Goal: Task Accomplishment & Management: Manage account settings

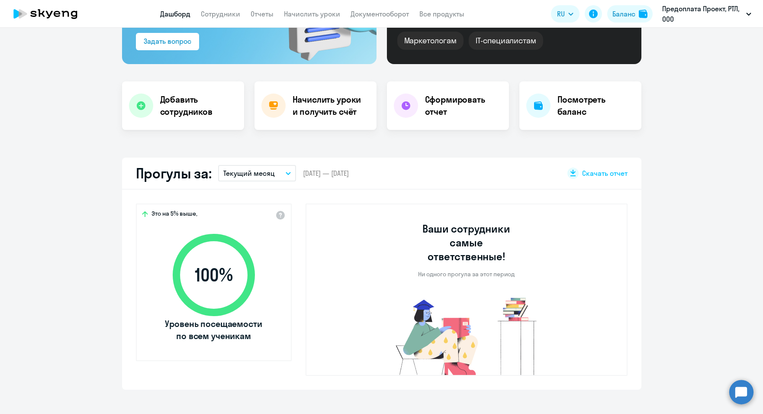
scroll to position [130, 0]
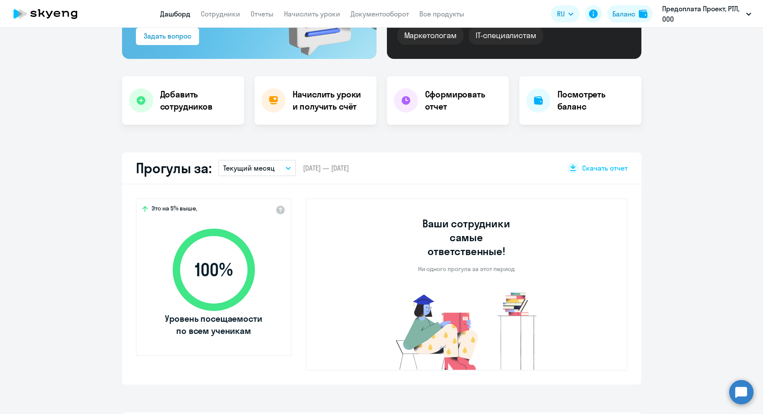
select select "30"
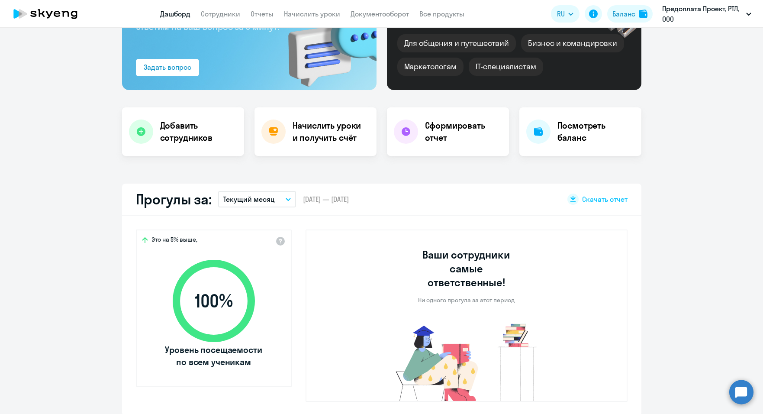
scroll to position [43, 0]
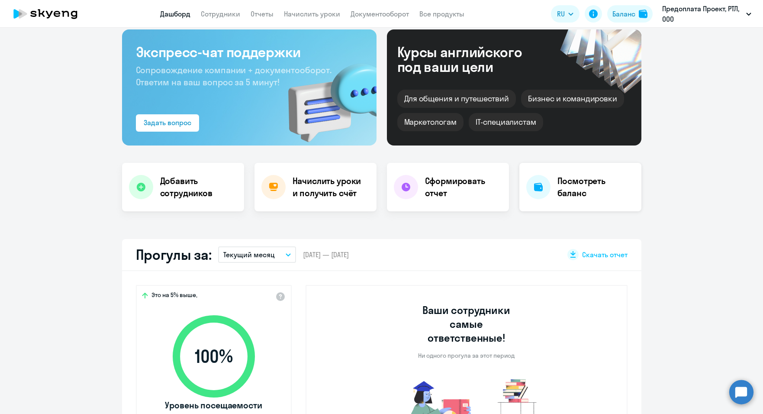
click at [593, 199] on h4 "Посмотреть баланс" at bounding box center [596, 187] width 77 height 24
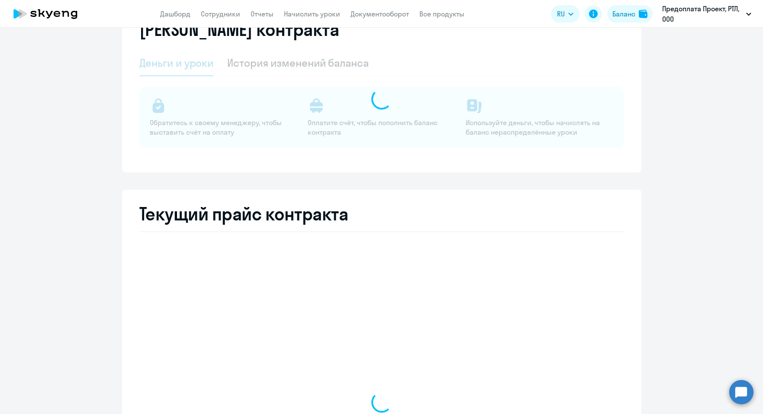
select select "english_adult_not_native_speaker"
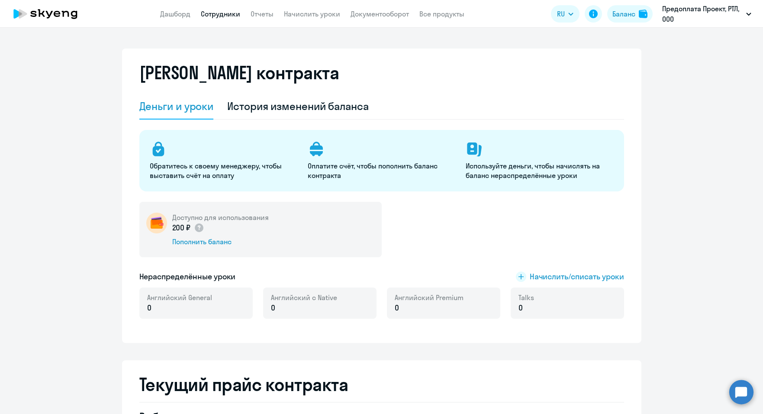
click at [218, 16] on link "Сотрудники" at bounding box center [220, 14] width 39 height 9
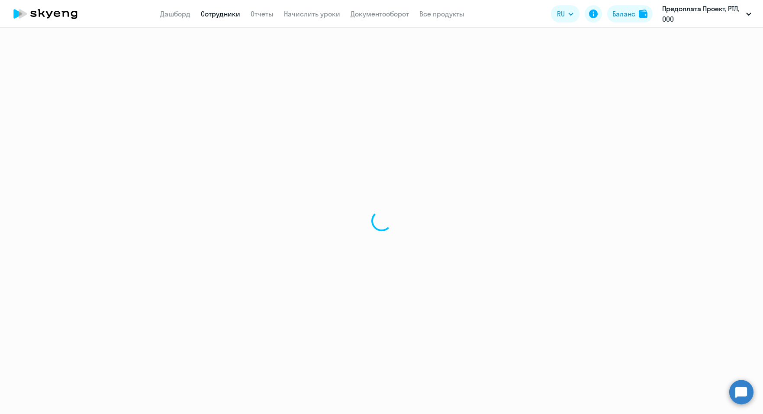
select select "30"
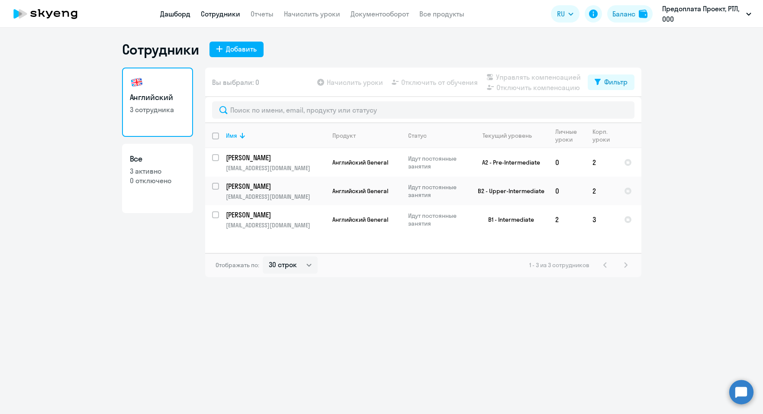
click at [183, 10] on link "Дашборд" at bounding box center [175, 14] width 30 height 9
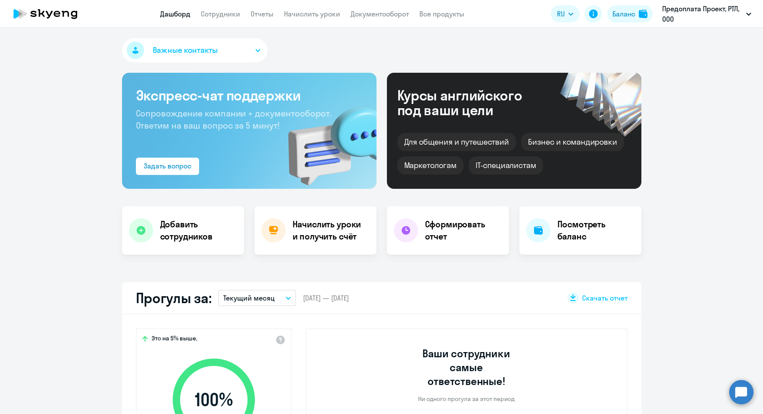
select select "30"
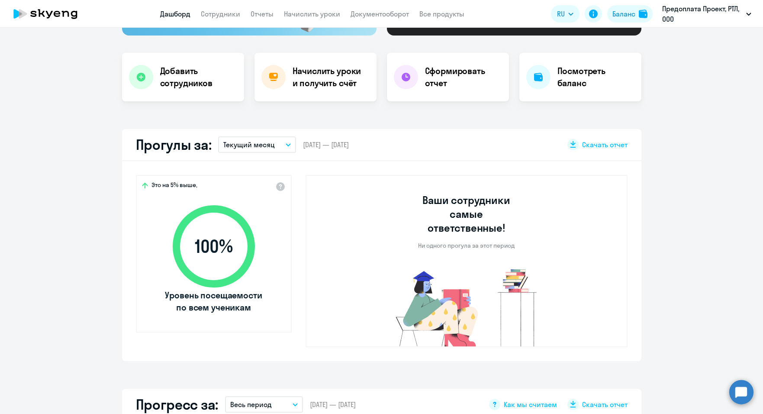
scroll to position [173, 0]
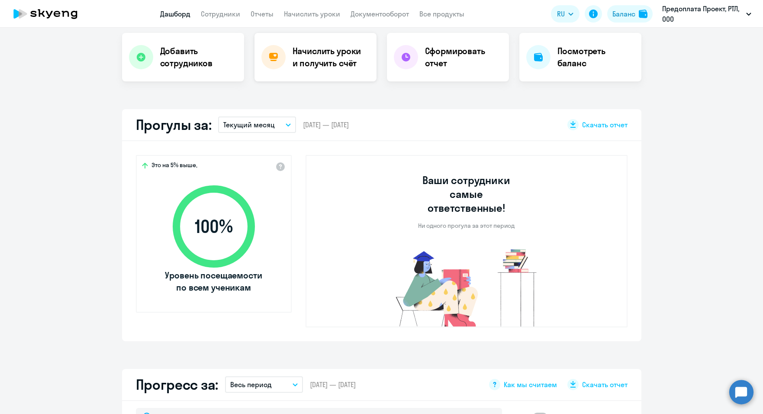
click at [304, 53] on h4 "Начислить уроки и получить счёт" at bounding box center [330, 57] width 75 height 24
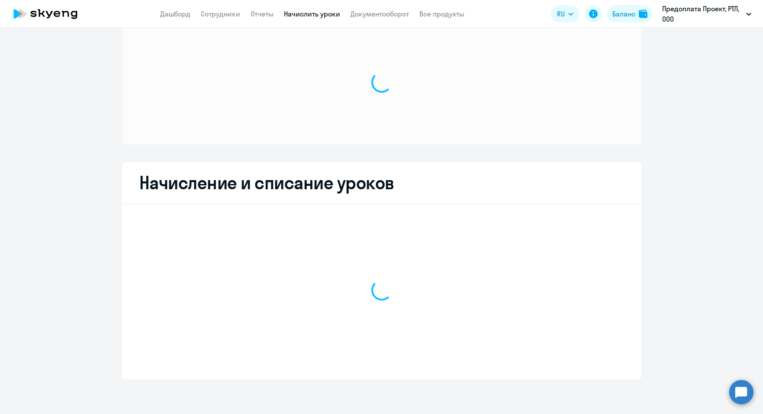
scroll to position [21, 0]
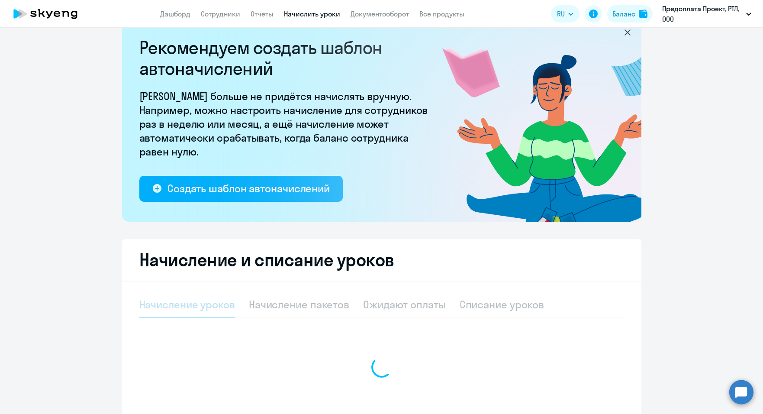
select select "10"
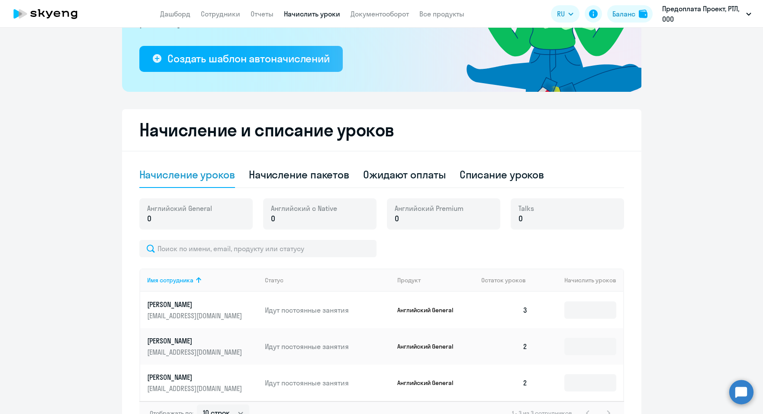
scroll to position [210, 0]
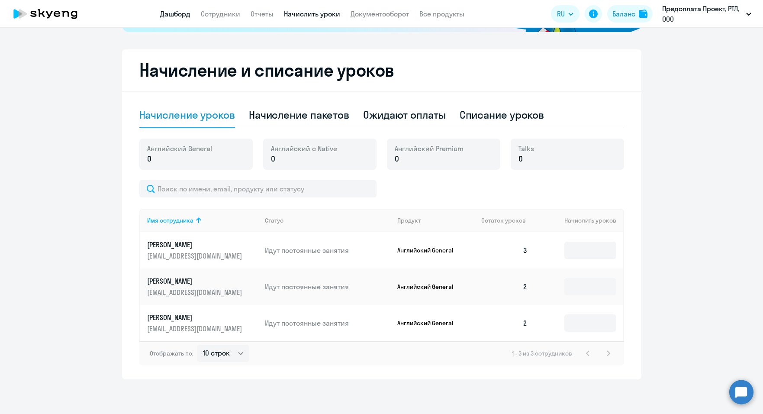
click at [172, 15] on link "Дашборд" at bounding box center [175, 14] width 30 height 9
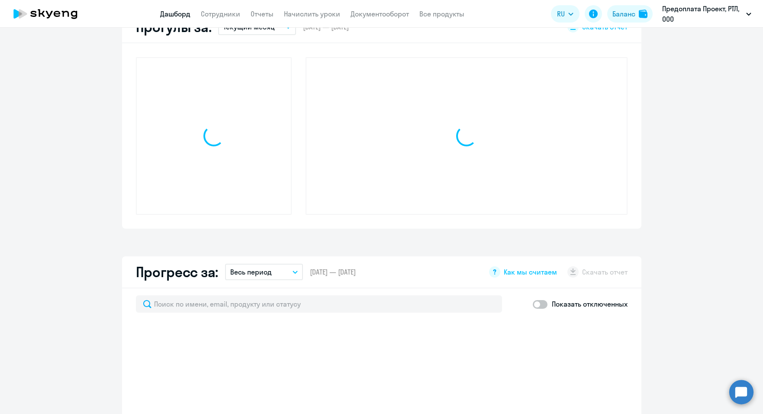
scroll to position [271, 0]
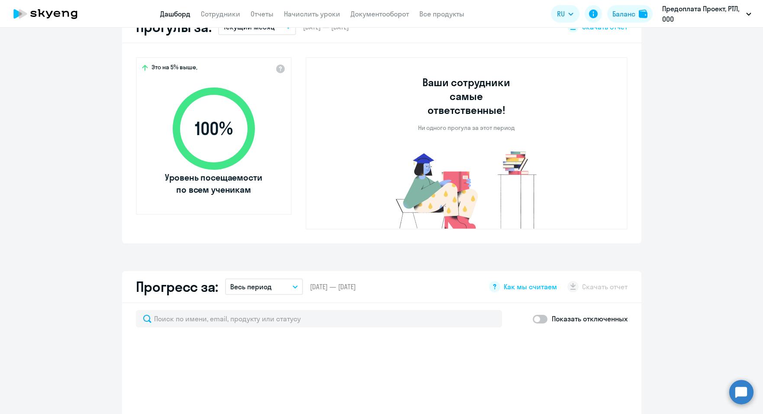
select select "30"
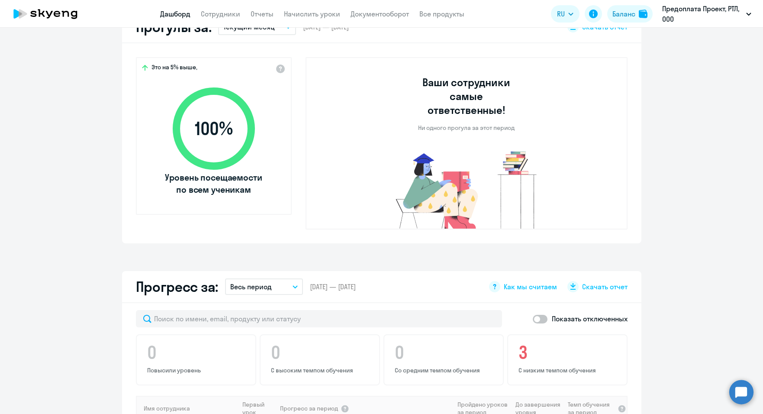
scroll to position [21, 0]
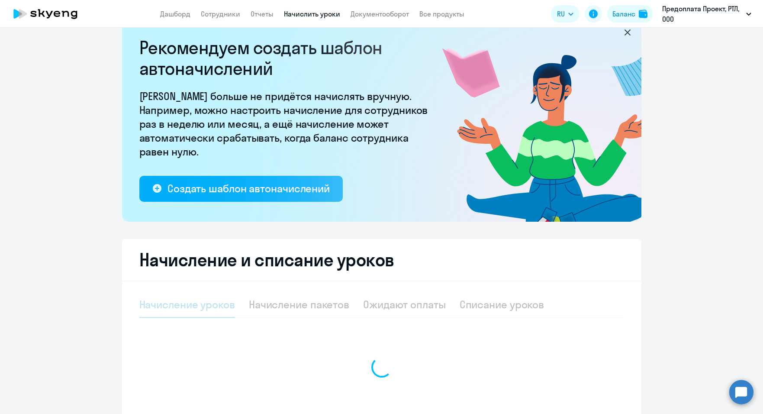
select select "10"
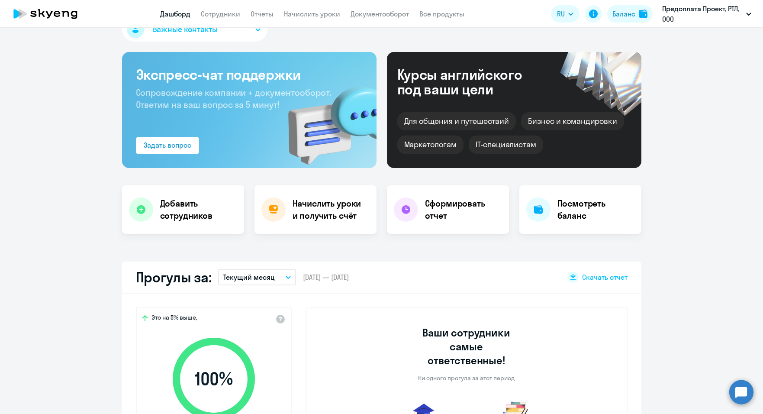
select select "30"
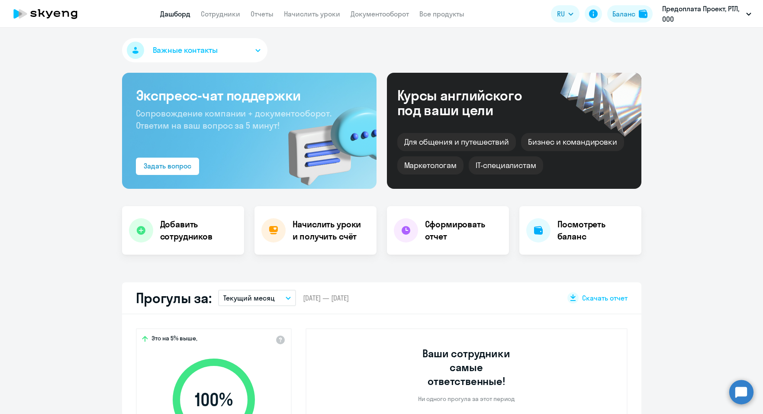
select select "30"
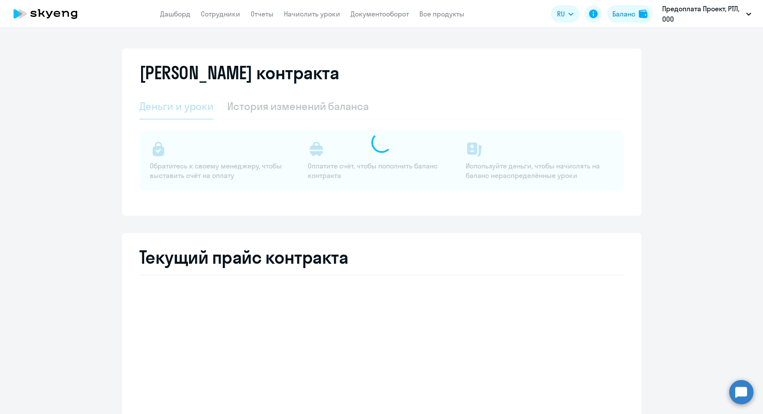
select select "english_adult_not_native_speaker"
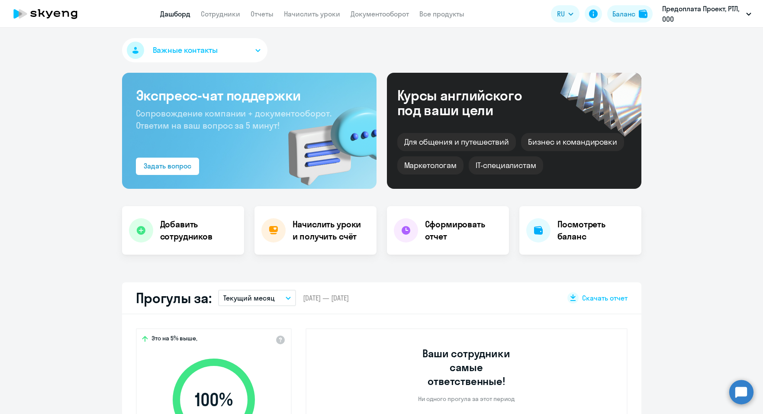
select select "30"
